Goal: Navigation & Orientation: Find specific page/section

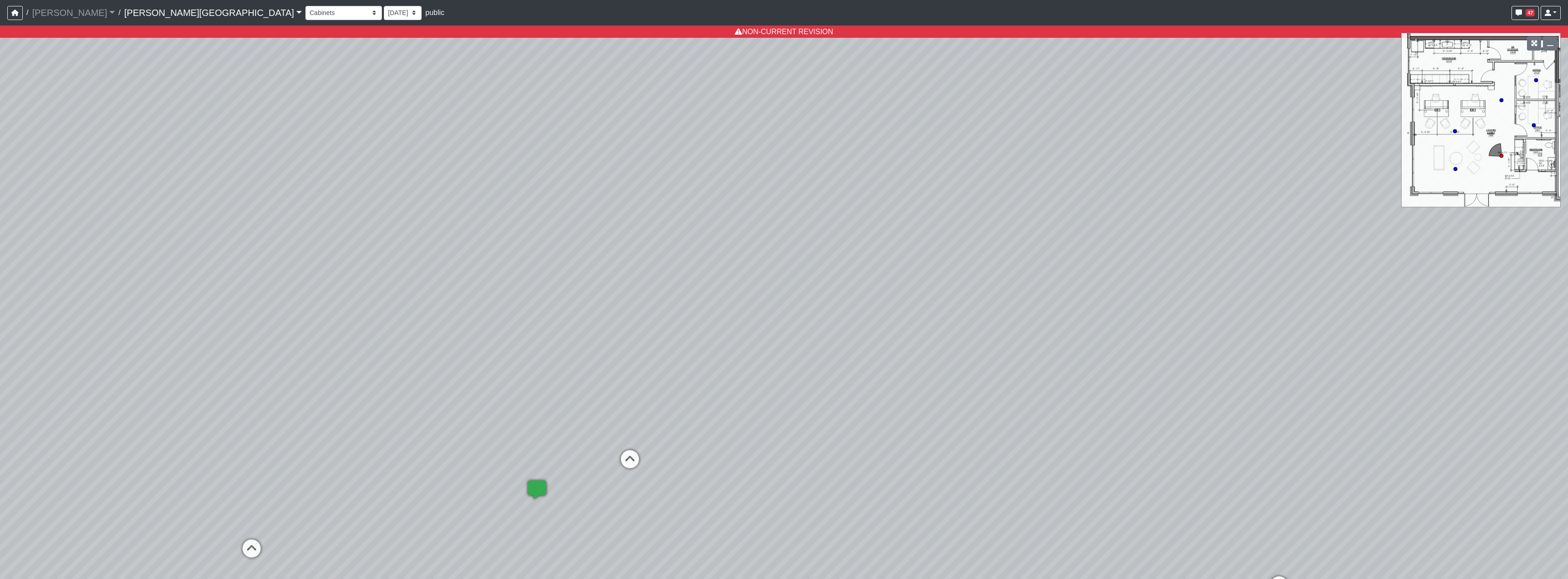
select select "txFFof8RDaXzEHWmwmdnP4"
click at [384, 15] on select "[DATE] [DATE] [DATE] [DATE] [DATE] [DATE] [DATE] [DATE] [DATE] [DATE] [DATE] [D…" at bounding box center [403, 13] width 38 height 14
select select "8f1oBR6JE6ATm6Xh8T7m1r"
click at [384, 6] on select "[DATE] [DATE] [DATE] [DATE] [DATE] [DATE] [DATE] [DATE] [DATE] [DATE] [DATE] [D…" at bounding box center [403, 13] width 38 height 14
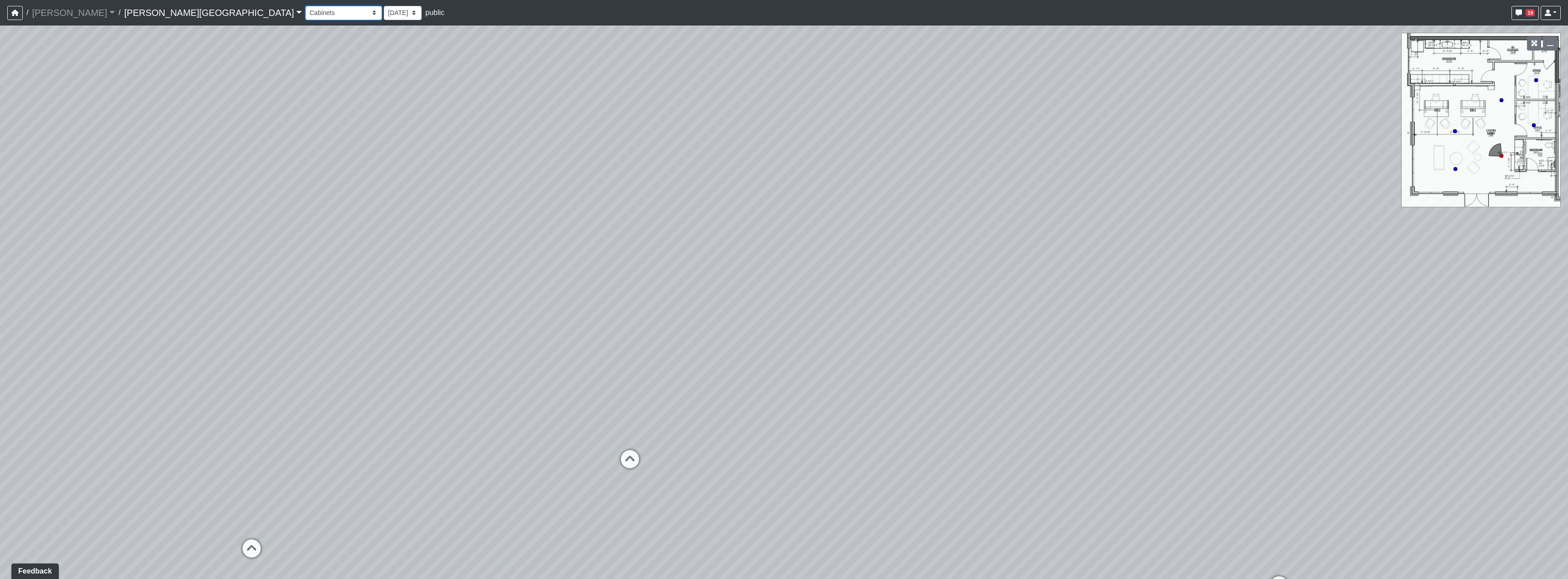
click at [306, 19] on select "Booths 1 Booths 2 Entry Lounge 1 Lounge 2 Lounge 3 Windows Bar Entrance Lounge …" at bounding box center [344, 13] width 77 height 14
click at [306, 6] on select "Booths 1 Booths 2 Entry Lounge 1 Lounge 2 Lounge 3 Windows Bar Entrance Lounge …" at bounding box center [344, 13] width 77 height 14
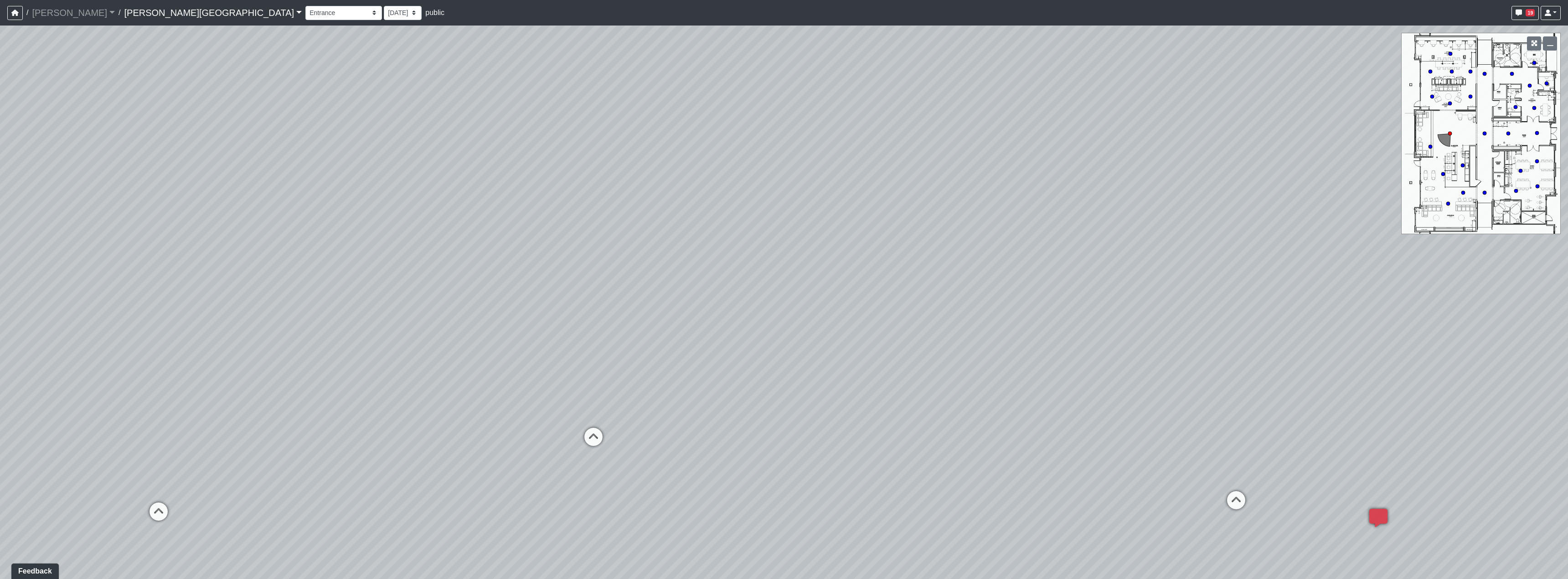
drag, startPoint x: 807, startPoint y: 401, endPoint x: 958, endPoint y: 286, distance: 189.8
click at [1019, 293] on div "Loading... Hallway - Hallway 2 Loading... Entry Loading... Desks Loading... Off…" at bounding box center [784, 302] width 1568 height 553
drag, startPoint x: 448, startPoint y: 340, endPoint x: 670, endPoint y: 387, distance: 226.9
click at [745, 409] on div "Loading... Hallway - Hallway 2 Loading... Entry Loading... Desks Loading... Off…" at bounding box center [784, 302] width 1568 height 553
click at [440, 412] on icon at bounding box center [451, 424] width 27 height 27
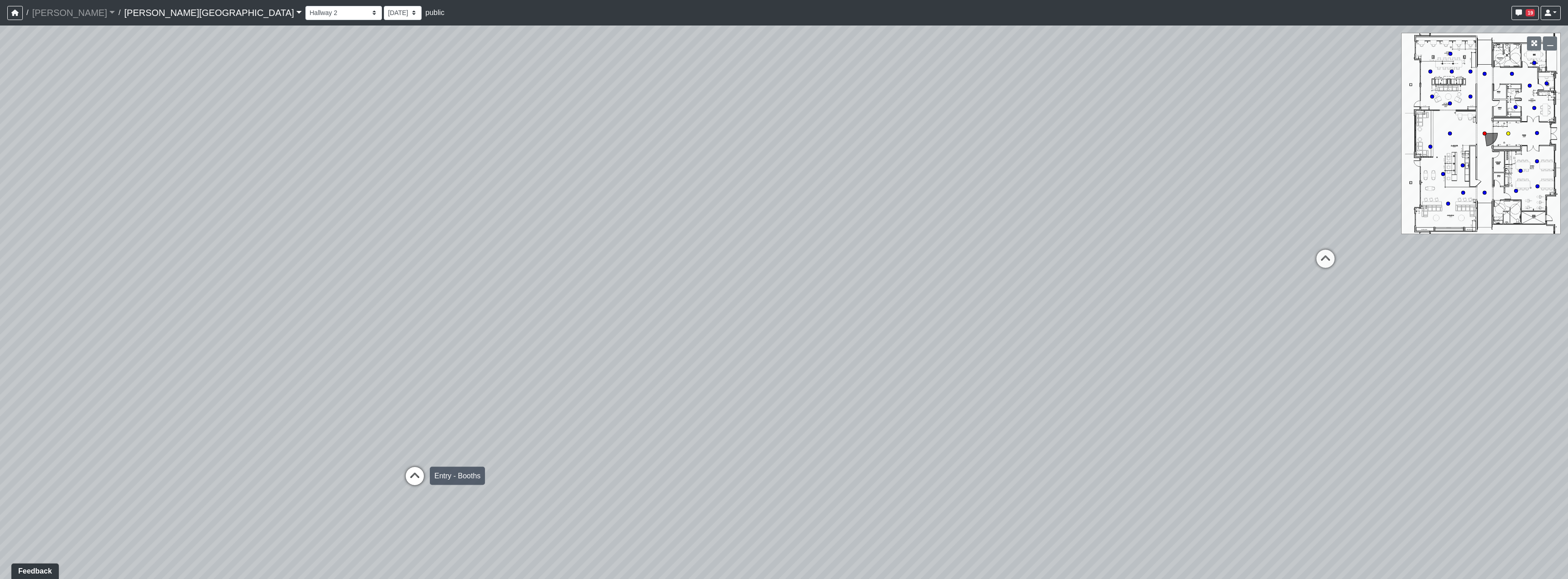
click at [419, 473] on icon at bounding box center [415, 480] width 27 height 27
drag, startPoint x: 283, startPoint y: 345, endPoint x: 520, endPoint y: 359, distance: 237.4
click at [517, 358] on div "Loading... Hallway - Hallway 2 Loading... Entry Loading... Desks Loading... Off…" at bounding box center [784, 302] width 1568 height 553
click at [856, 308] on icon at bounding box center [864, 313] width 27 height 27
click at [641, 333] on div "Loading... Hallway - Hallway 2 Loading... Entry Loading... Desks Loading... Off…" at bounding box center [784, 302] width 1568 height 553
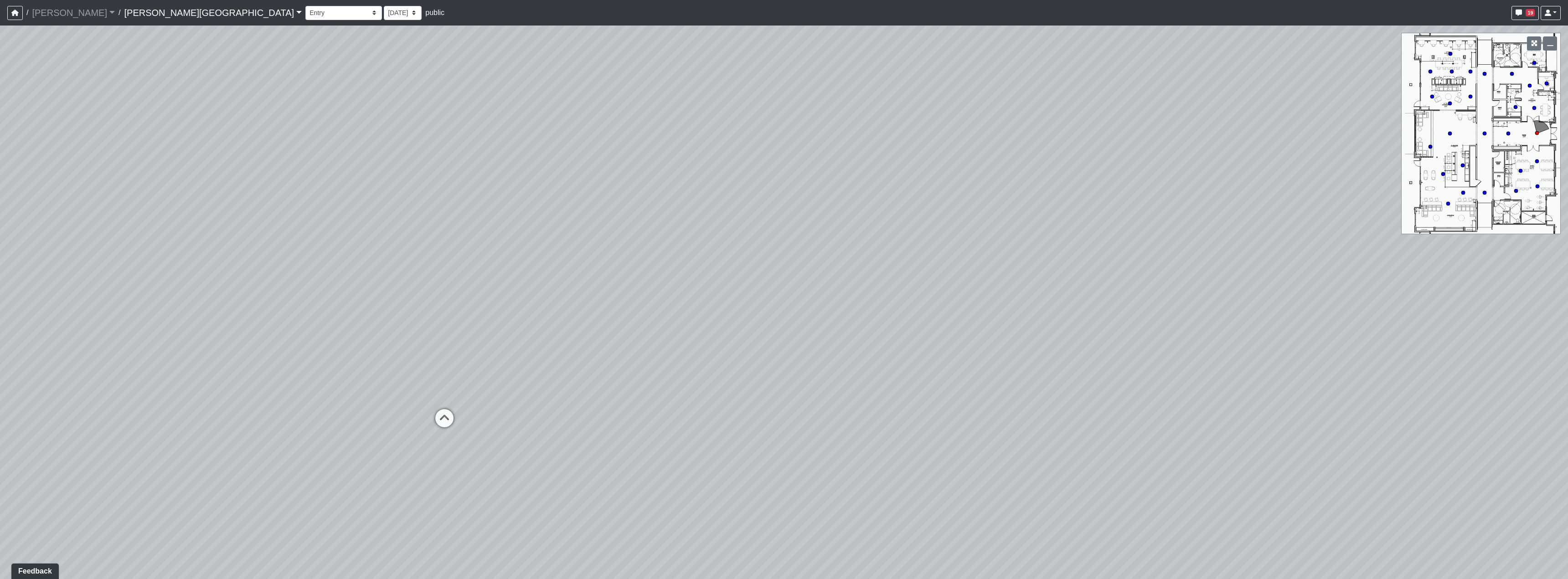
drag, startPoint x: 487, startPoint y: 372, endPoint x: 631, endPoint y: 378, distance: 144.1
click at [635, 375] on div "Loading... Hallway - Hallway 2 Loading... Entry Loading... Desks Loading... Off…" at bounding box center [784, 302] width 1568 height 553
click at [587, 410] on icon at bounding box center [587, 407] width 27 height 27
drag, startPoint x: 394, startPoint y: 403, endPoint x: 766, endPoint y: 356, distance: 375.0
click at [716, 361] on div "Loading... Hallway - Hallway 2 Loading... Entry Loading... Desks Loading... Off…" at bounding box center [784, 302] width 1568 height 553
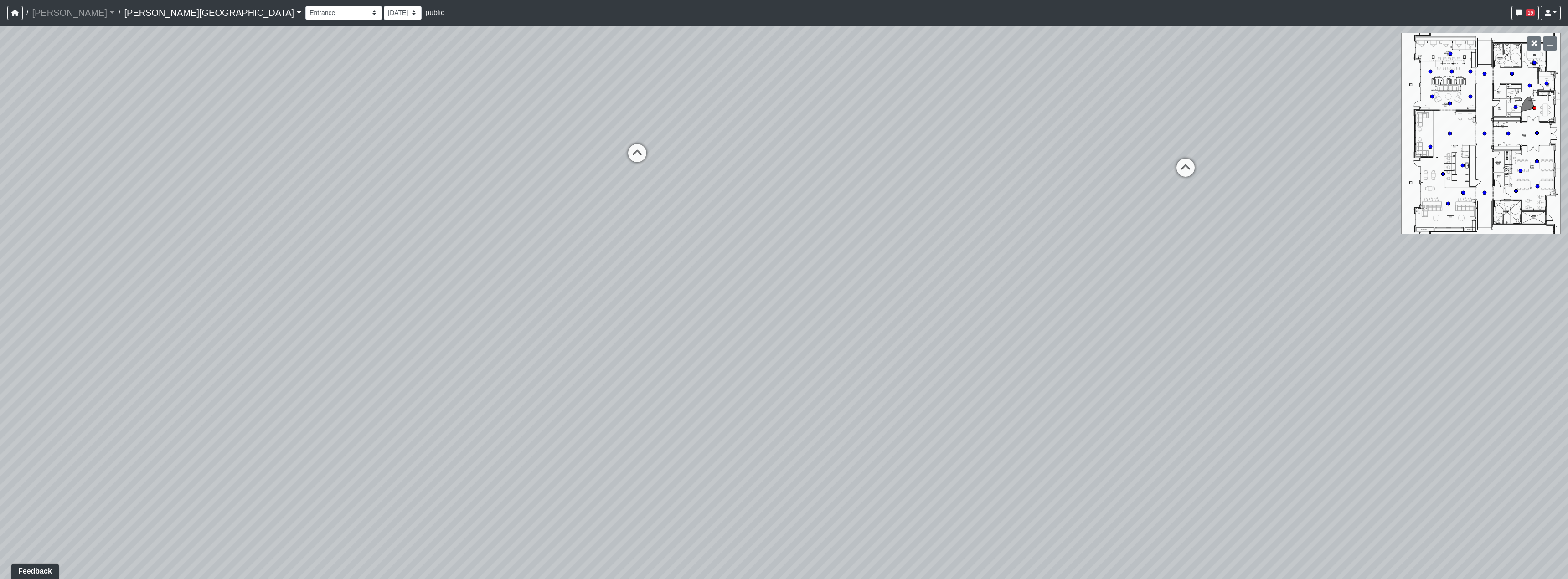
drag, startPoint x: 625, startPoint y: 403, endPoint x: 674, endPoint y: 403, distance: 49.0
click at [674, 403] on div "Loading... Hallway - Hallway 2 Loading... Entry Loading... Desks Loading... Off…" at bounding box center [784, 302] width 1568 height 553
drag, startPoint x: 934, startPoint y: 293, endPoint x: 550, endPoint y: 294, distance: 384.0
click at [575, 294] on div "Loading... Hallway - Hallway 2 Loading... Entry Loading... Desks Loading... Off…" at bounding box center [784, 302] width 1568 height 553
click at [763, 266] on div "Loading... Hallway - Hallway 2 Loading... Entry Loading... Desks Loading... Off…" at bounding box center [784, 302] width 1568 height 553
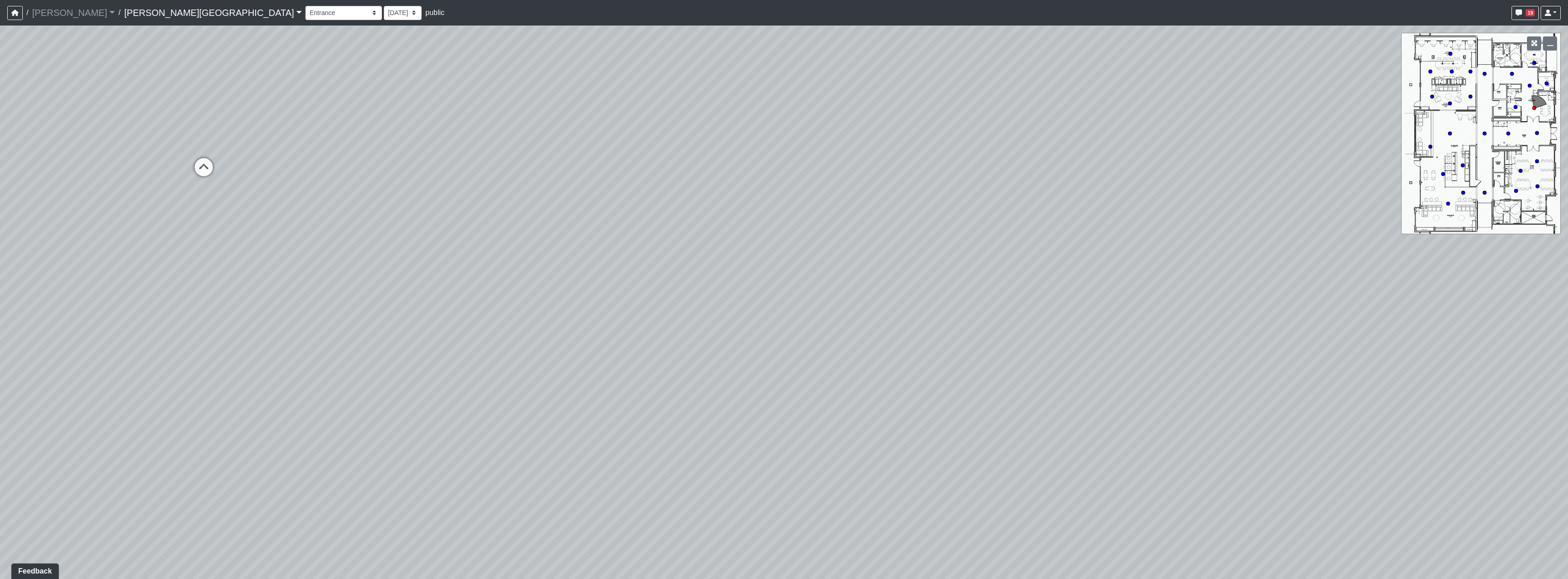
drag, startPoint x: 681, startPoint y: 314, endPoint x: 839, endPoint y: 333, distance: 159.1
click at [833, 332] on div "Loading... Hallway - Hallway 2 Loading... Entry Loading... Desks Loading... Off…" at bounding box center [784, 302] width 1568 height 553
drag, startPoint x: 348, startPoint y: 310, endPoint x: 763, endPoint y: 311, distance: 415.0
click at [674, 300] on div "Loading... Hallway - Hallway 2 Loading... Entry Loading... Desks Loading... Off…" at bounding box center [784, 302] width 1568 height 553
drag, startPoint x: 417, startPoint y: 320, endPoint x: 662, endPoint y: 342, distance: 246.0
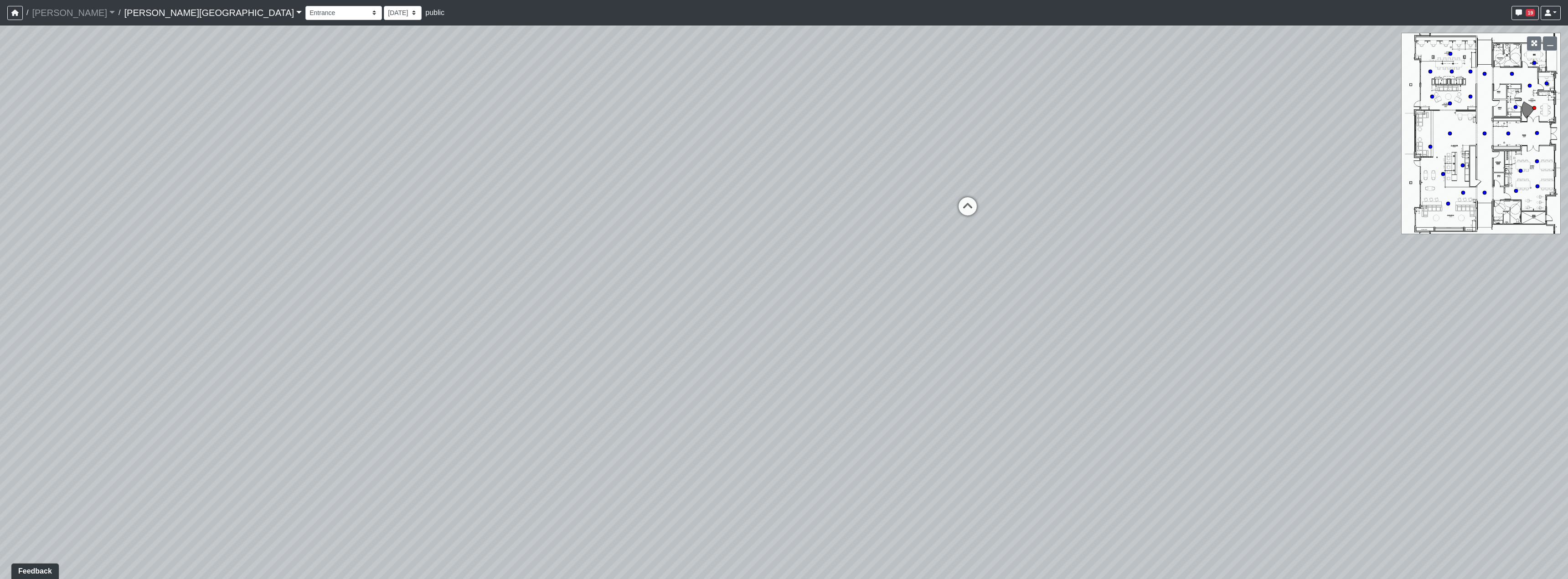
click at [662, 342] on div "Loading... Hallway - Hallway 2 Loading... Entry Loading... Desks Loading... Off…" at bounding box center [784, 302] width 1568 height 553
click at [306, 16] on select "Booths 1 Booths 2 Entry Lounge 1 Lounge 2 Lounge 3 Windows Bar Entrance Lounge …" at bounding box center [344, 13] width 77 height 14
click at [306, 6] on select "Booths 1 Booths 2 Entry Lounge 1 Lounge 2 Lounge 3 Windows Bar Entrance Lounge …" at bounding box center [344, 13] width 77 height 14
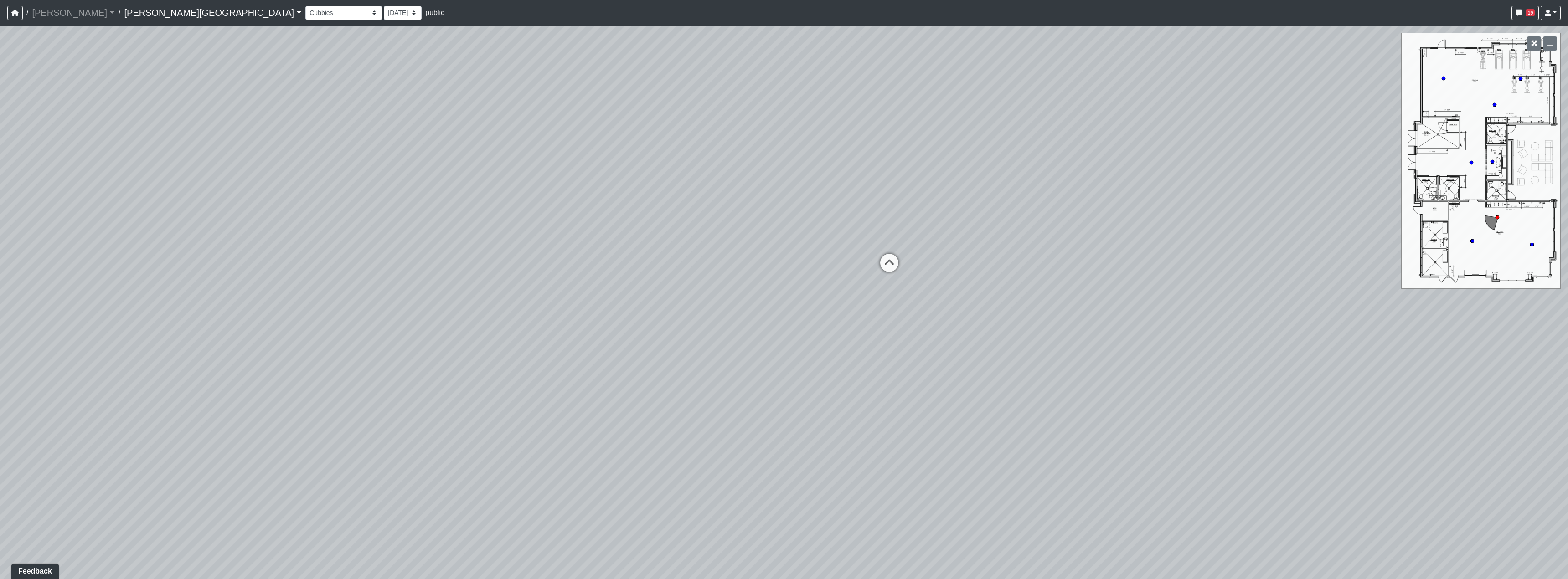
drag, startPoint x: 942, startPoint y: 397, endPoint x: 362, endPoint y: 359, distance: 581.2
click at [546, 382] on div "Loading... Hallway - Hallway 2 Loading... Entry Loading... Desks Loading... Off…" at bounding box center [784, 302] width 1568 height 553
drag, startPoint x: 763, startPoint y: 338, endPoint x: 648, endPoint y: 433, distance: 149.2
click at [646, 431] on div "Loading... Hallway - Hallway 2 Loading... Entry Loading... Desks Loading... Off…" at bounding box center [784, 302] width 1568 height 553
drag, startPoint x: 947, startPoint y: 508, endPoint x: 936, endPoint y: 495, distance: 17.0
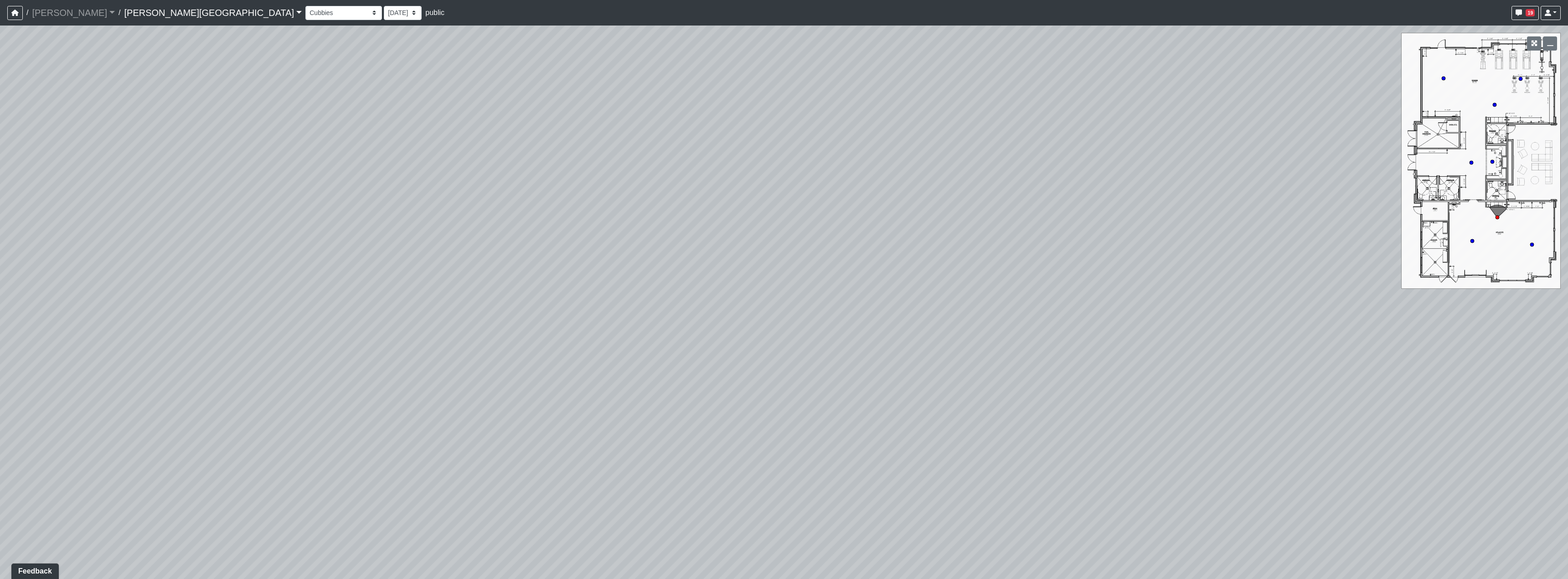
click at [936, 495] on div "Loading... Hallway - Hallway 2 Loading... Entry Loading... Desks Loading... Off…" at bounding box center [784, 302] width 1568 height 553
click at [306, 8] on select "Booths 1 Booths 2 Entry Lounge 1 Lounge 2 Lounge 3 Windows Bar Entrance Lounge …" at bounding box center [344, 13] width 77 height 14
click at [306, 6] on select "Booths 1 Booths 2 Entry Lounge 1 Lounge 2 Lounge 3 Windows Bar Entrance Lounge …" at bounding box center [344, 13] width 77 height 14
select select "exnpzrVe5eYeBAzkc2cpcJ"
